Goal: Task Accomplishment & Management: Manage account settings

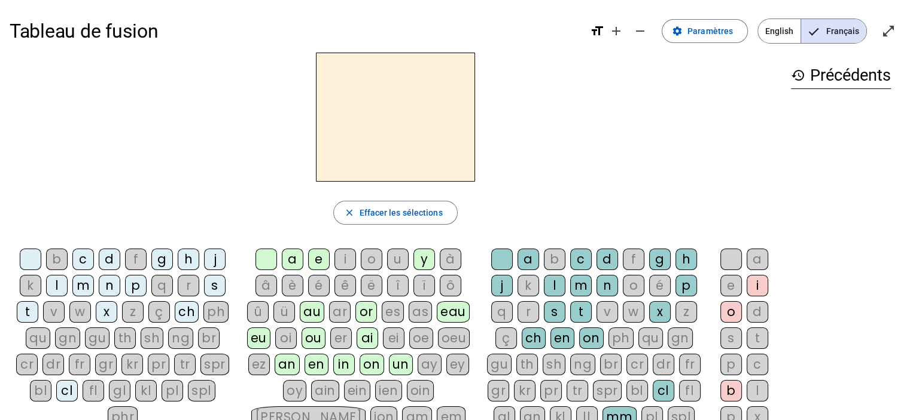
click at [204, 286] on div "s" at bounding box center [215, 286] width 22 height 22
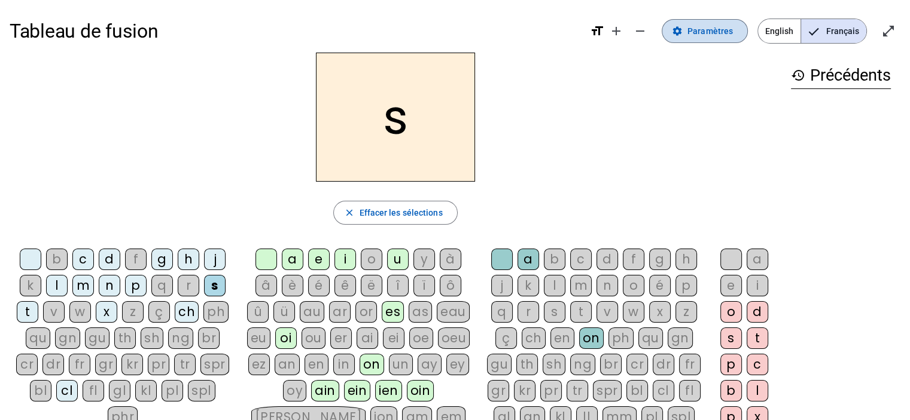
click at [715, 28] on span "Paramètres" at bounding box center [709, 31] width 45 height 14
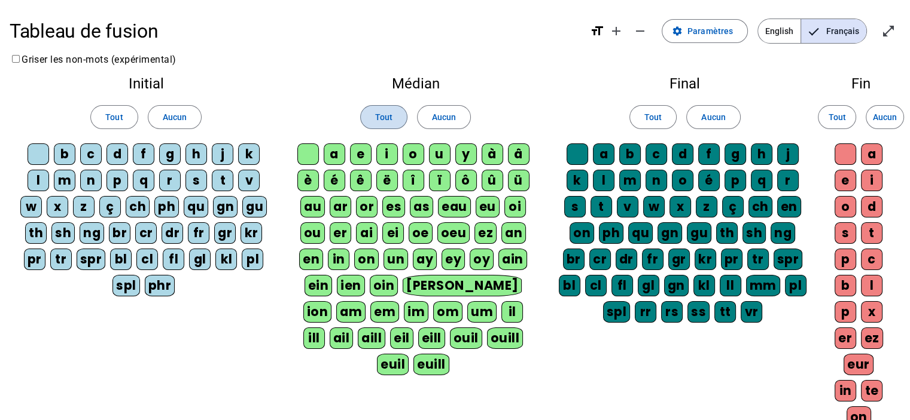
click at [395, 121] on span at bounding box center [384, 117] width 46 height 29
click at [112, 109] on span at bounding box center [114, 117] width 46 height 29
click at [641, 126] on span at bounding box center [653, 117] width 46 height 29
click at [846, 118] on span at bounding box center [836, 117] width 37 height 29
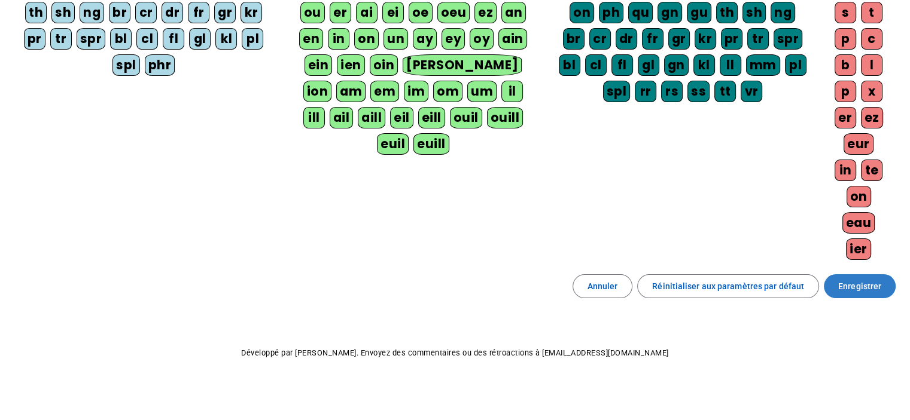
click at [856, 285] on span "Enregistrer" at bounding box center [859, 286] width 43 height 14
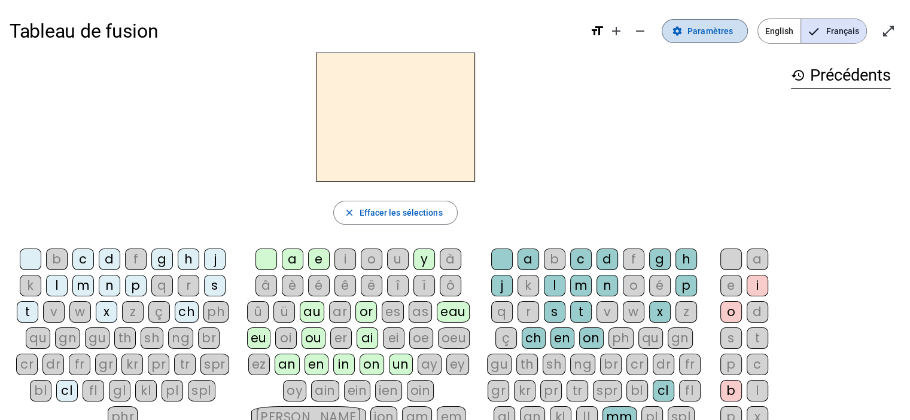
click at [737, 29] on span at bounding box center [704, 31] width 85 height 29
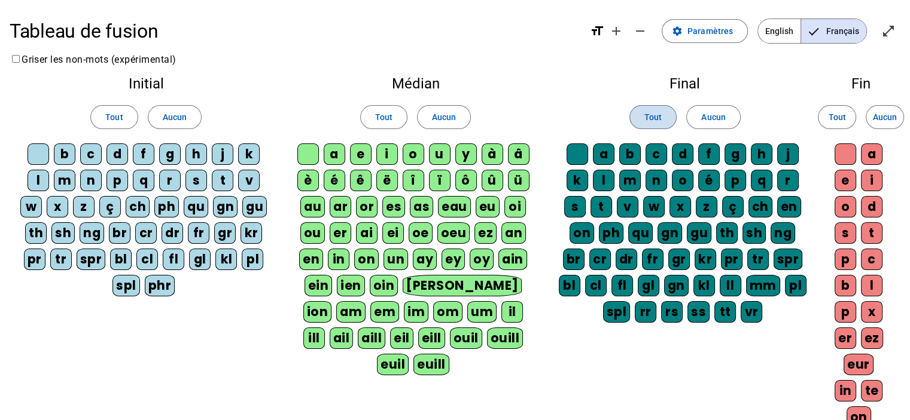
click at [638, 119] on span at bounding box center [653, 117] width 46 height 29
click at [301, 150] on div at bounding box center [308, 155] width 22 height 22
click at [337, 151] on div "a" at bounding box center [335, 155] width 22 height 22
click at [355, 154] on div "e" at bounding box center [361, 155] width 22 height 22
click at [385, 117] on span "Tout" at bounding box center [383, 117] width 17 height 14
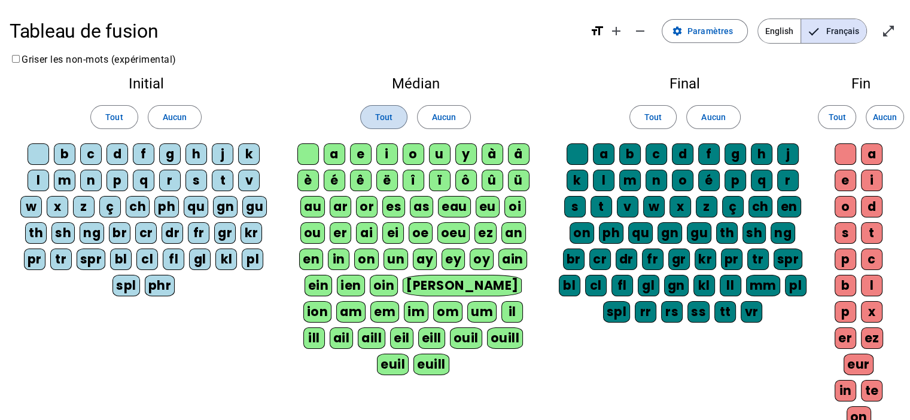
click at [385, 117] on span "Tout" at bounding box center [383, 117] width 17 height 14
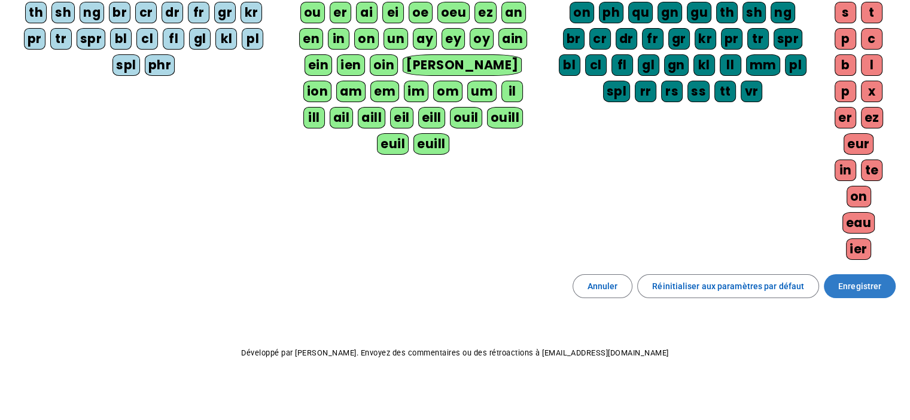
click at [861, 279] on span "Enregistrer" at bounding box center [859, 286] width 43 height 14
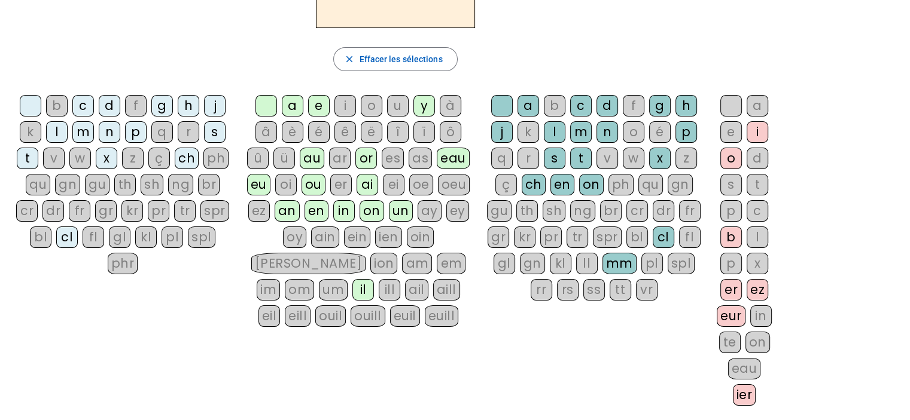
scroll to position [153, 0]
click at [210, 138] on div "s" at bounding box center [215, 133] width 22 height 22
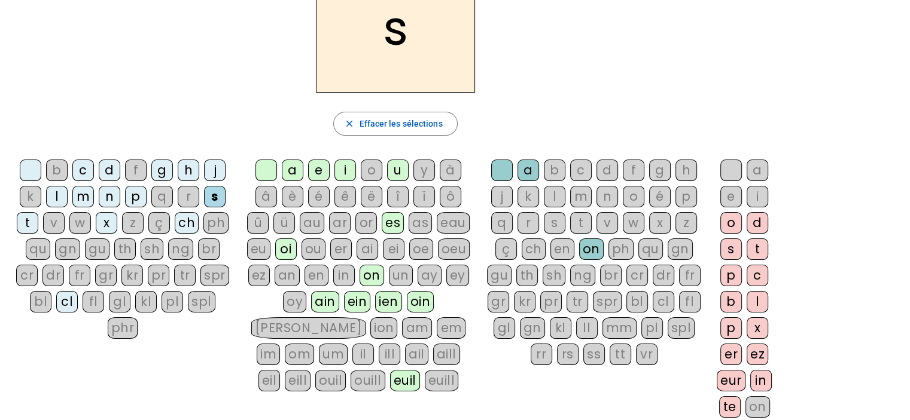
scroll to position [89, 0]
click at [315, 205] on letter-bubble "é" at bounding box center [321, 200] width 26 height 26
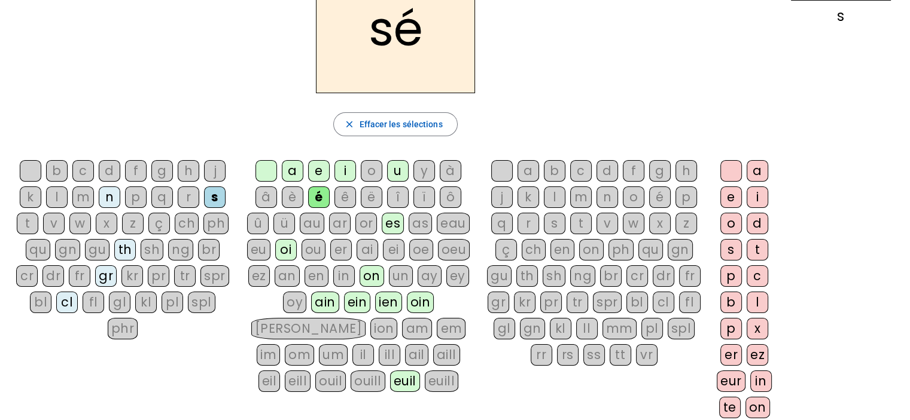
click at [315, 205] on div "é" at bounding box center [319, 198] width 22 height 22
click at [315, 200] on div "é" at bounding box center [319, 198] width 22 height 22
click at [312, 223] on div "au" at bounding box center [312, 224] width 25 height 22
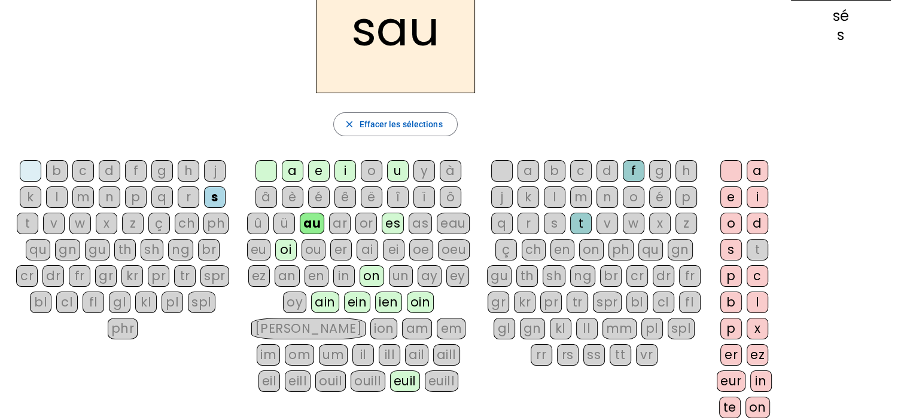
click at [263, 170] on div at bounding box center [266, 171] width 22 height 22
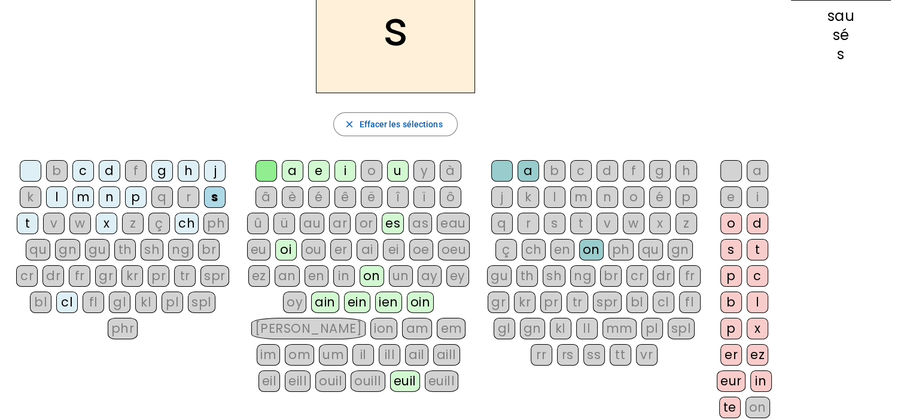
click at [629, 198] on div "o" at bounding box center [634, 198] width 22 height 22
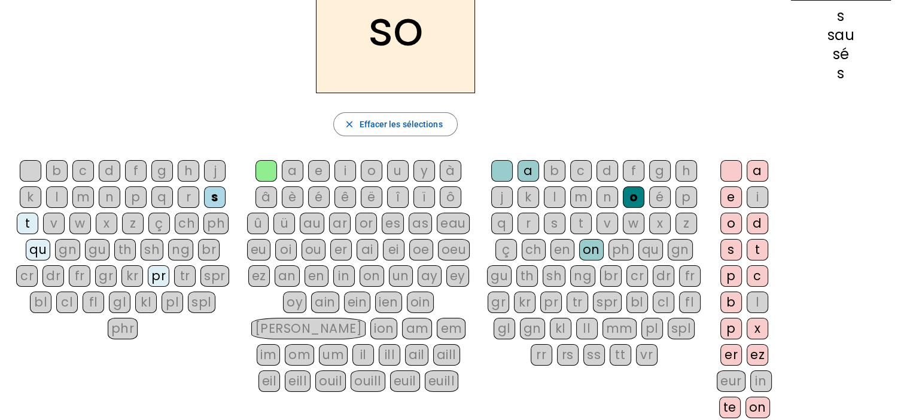
click at [749, 304] on div "l" at bounding box center [757, 303] width 22 height 22
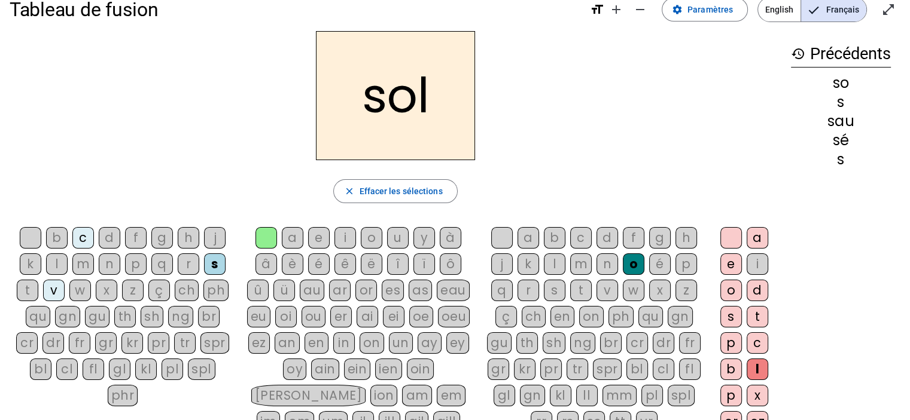
scroll to position [19, 0]
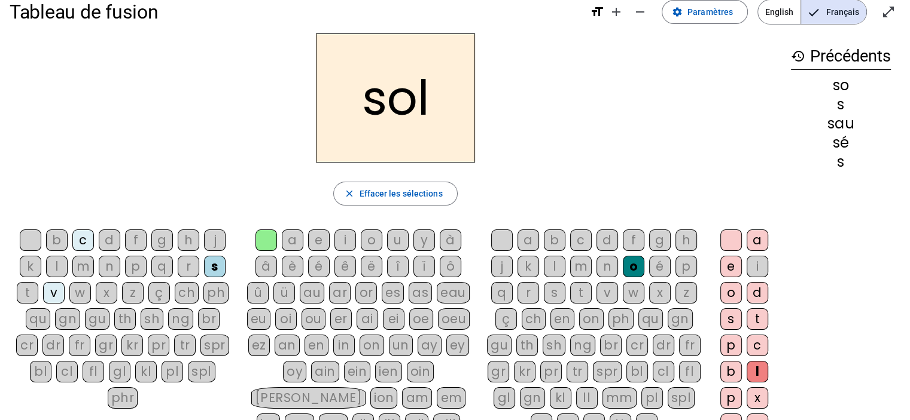
click at [190, 267] on div "r" at bounding box center [189, 267] width 22 height 22
click at [585, 263] on div "m" at bounding box center [581, 267] width 22 height 22
